Goal: Navigation & Orientation: Understand site structure

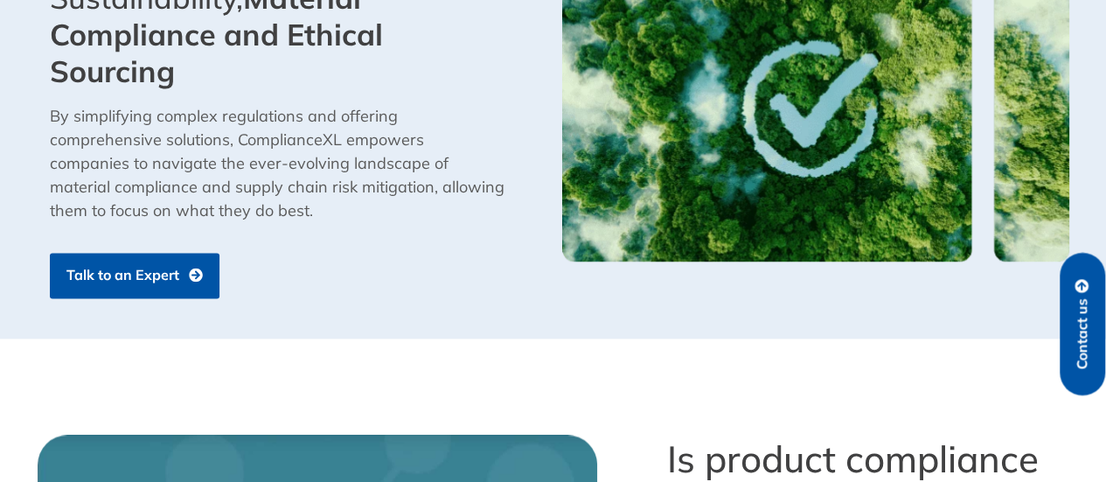
scroll to position [1448, 0]
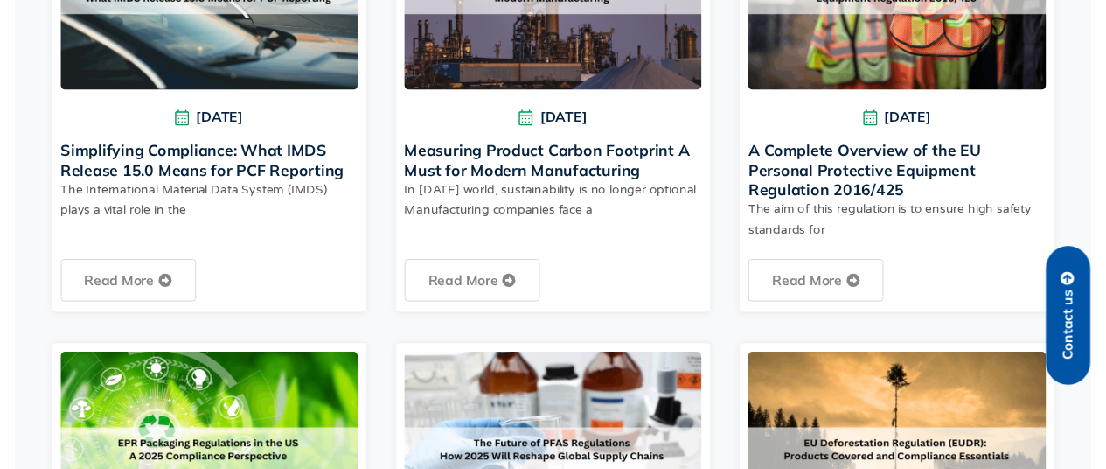
scroll to position [1202, 0]
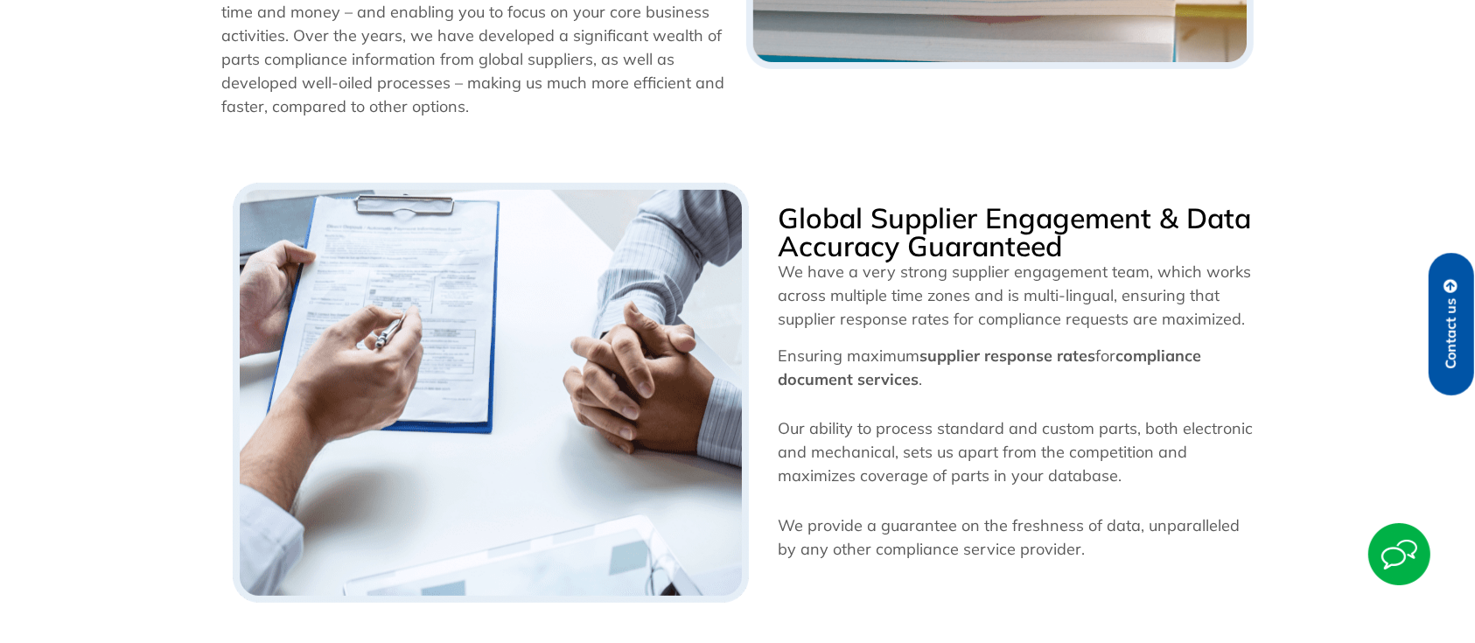
scroll to position [663, 0]
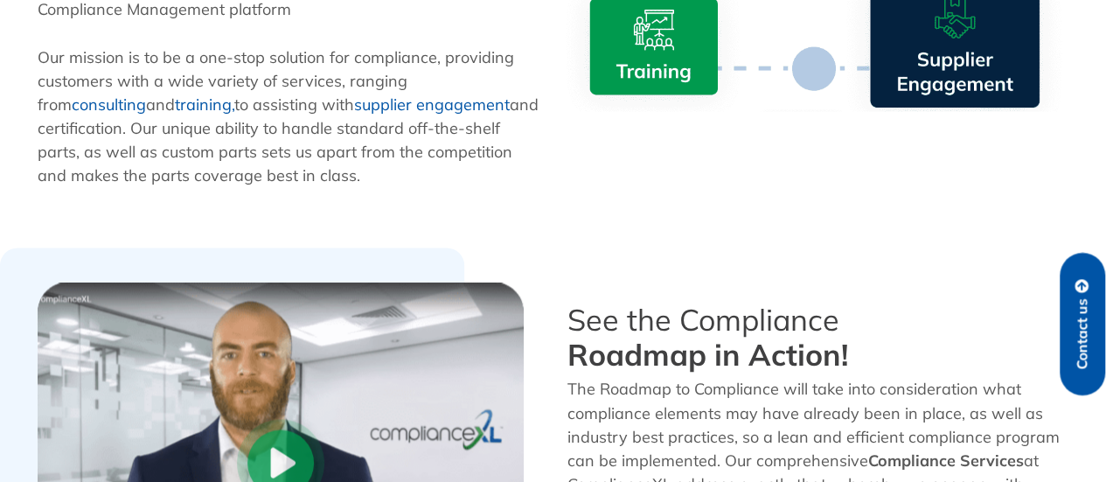
scroll to position [1480, 0]
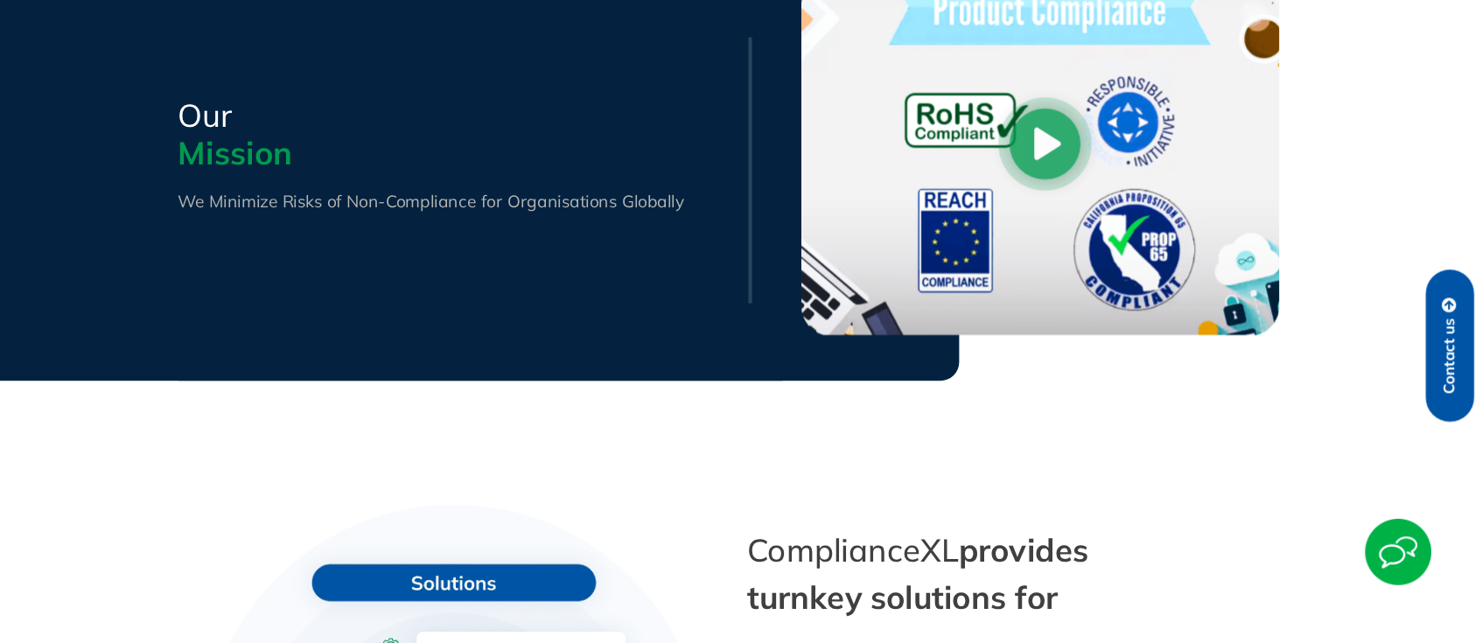
scroll to position [1413, 0]
